Goal: Obtain resource: Obtain resource

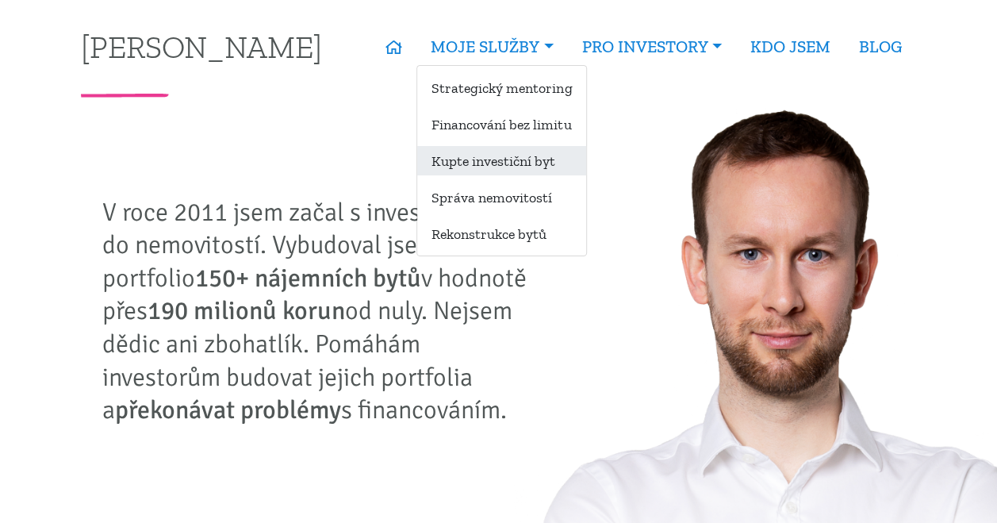
click at [454, 156] on link "Kupte investiční byt" at bounding box center [501, 160] width 169 height 29
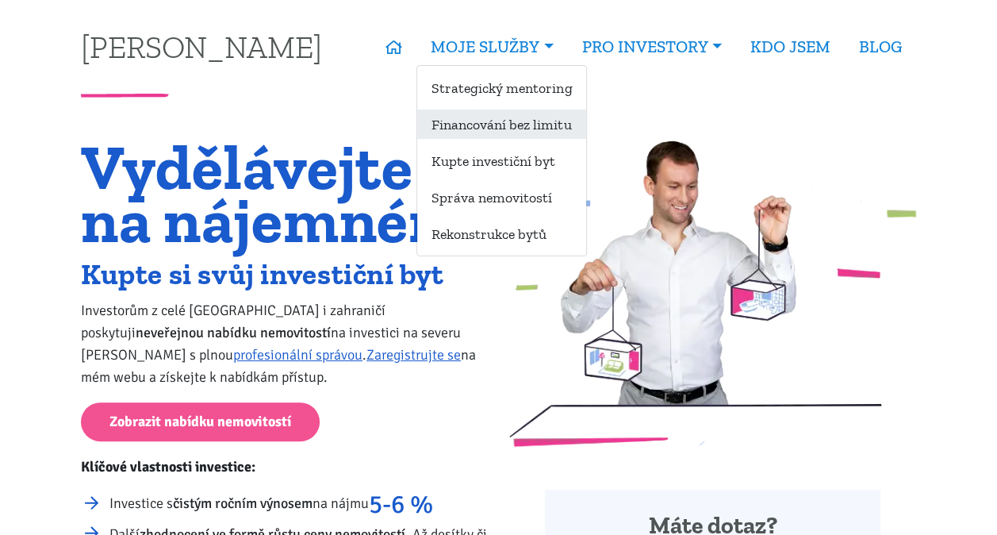
click at [500, 119] on link "Financování bez limitu" at bounding box center [501, 123] width 169 height 29
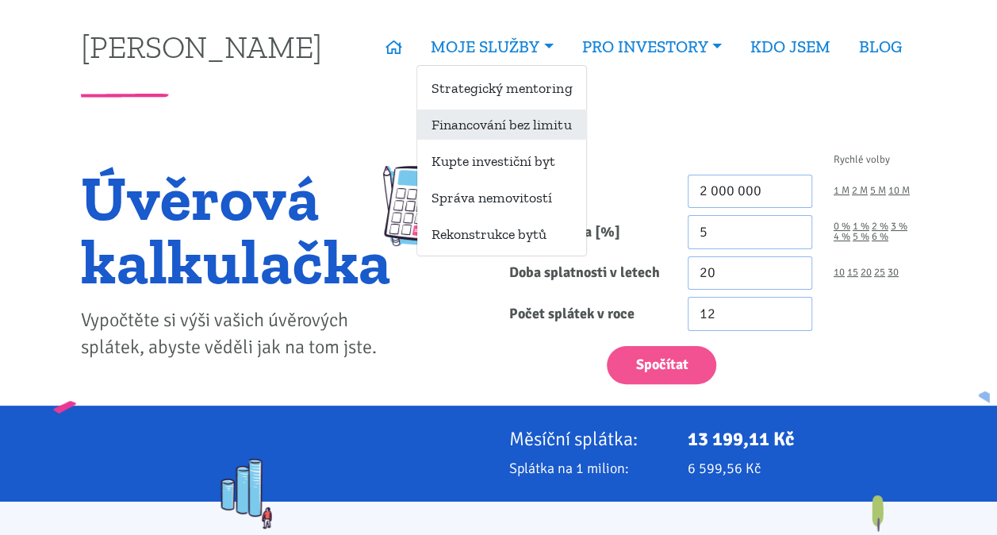
click at [481, 121] on link "Financování bez limitu" at bounding box center [501, 123] width 169 height 29
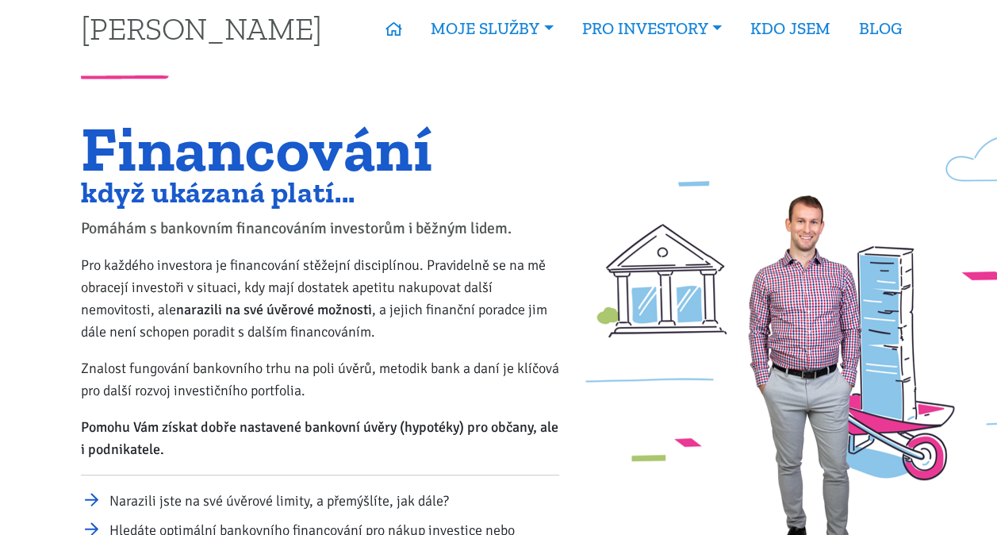
scroll to position [17, 0]
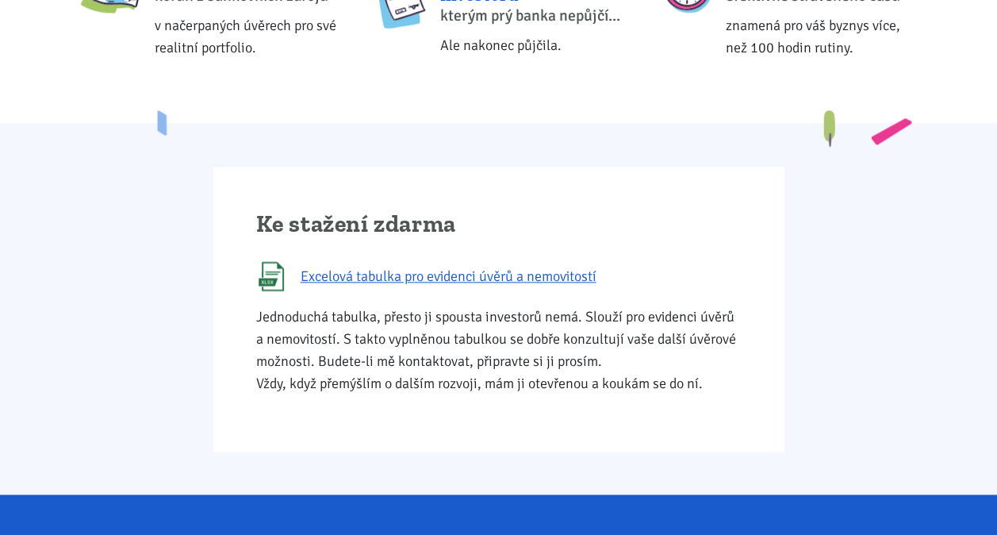
scroll to position [799, 0]
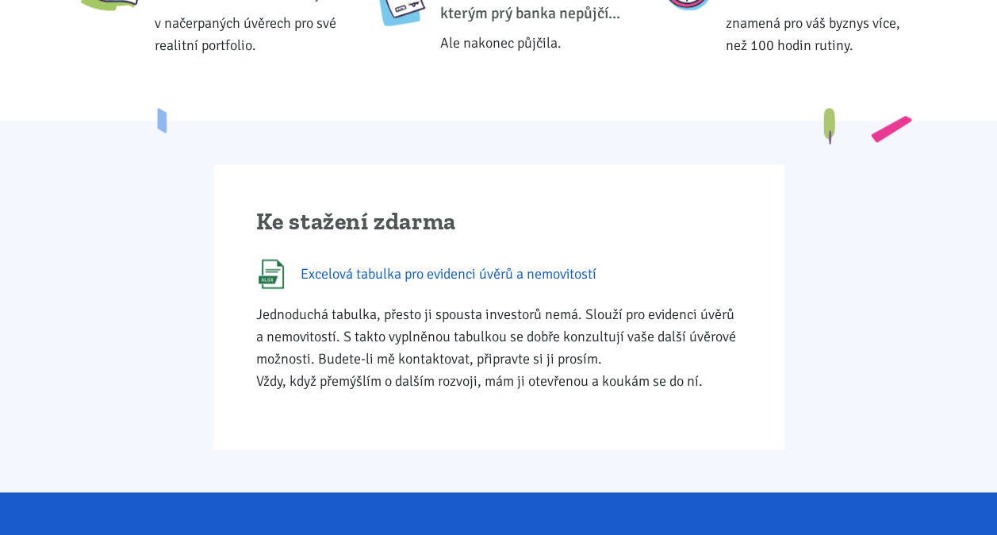
click at [406, 273] on span "Excelová tabulka pro evidenci úvěrů a nemovitostí" at bounding box center [449, 274] width 296 height 22
